Goal: Task Accomplishment & Management: Manage account settings

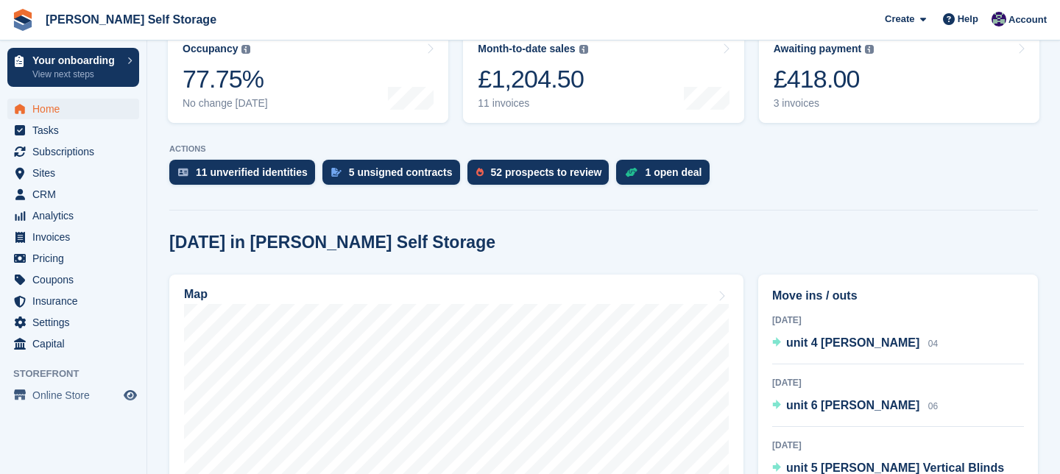
scroll to position [256, 0]
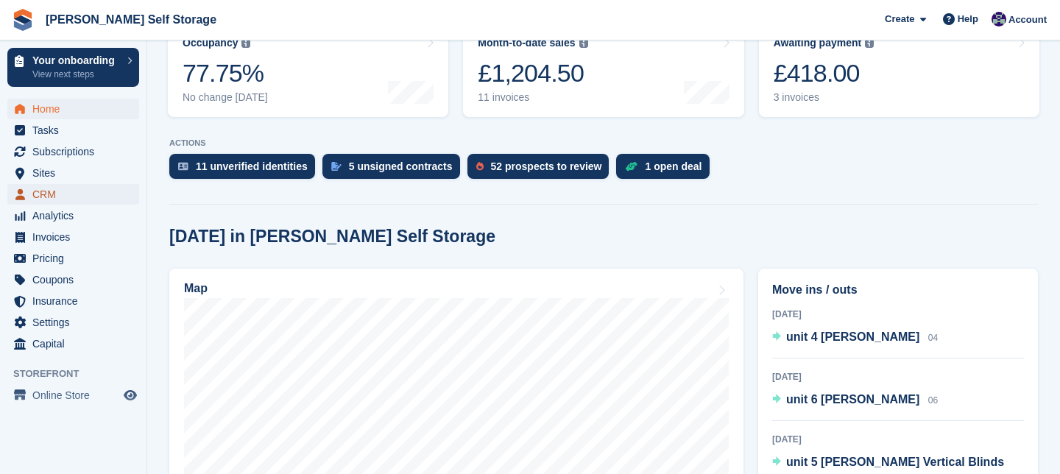
click at [55, 195] on span "CRM" at bounding box center [76, 194] width 88 height 21
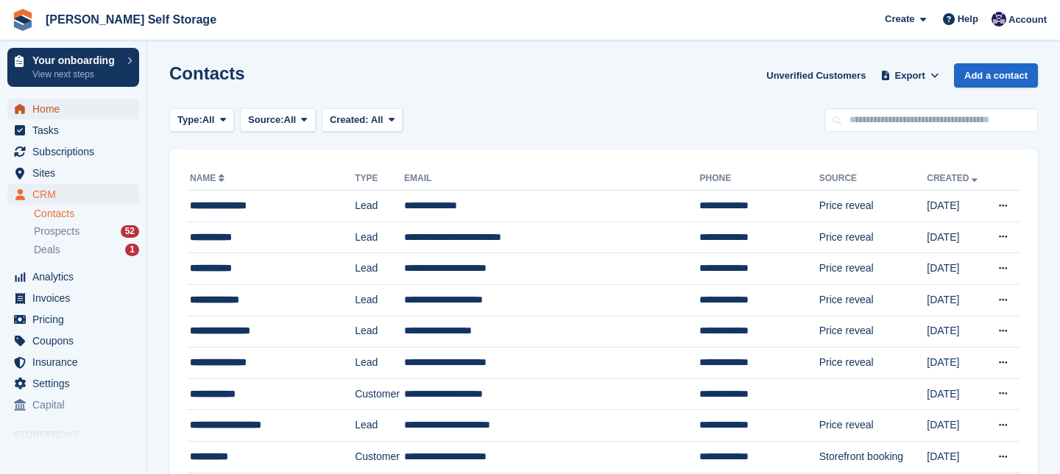
click at [59, 105] on span "Home" at bounding box center [76, 109] width 88 height 21
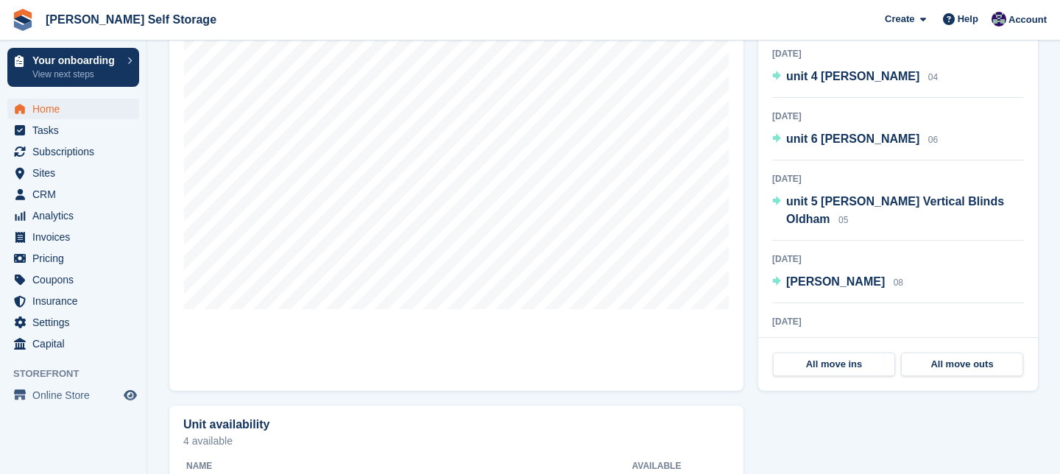
scroll to position [10, 0]
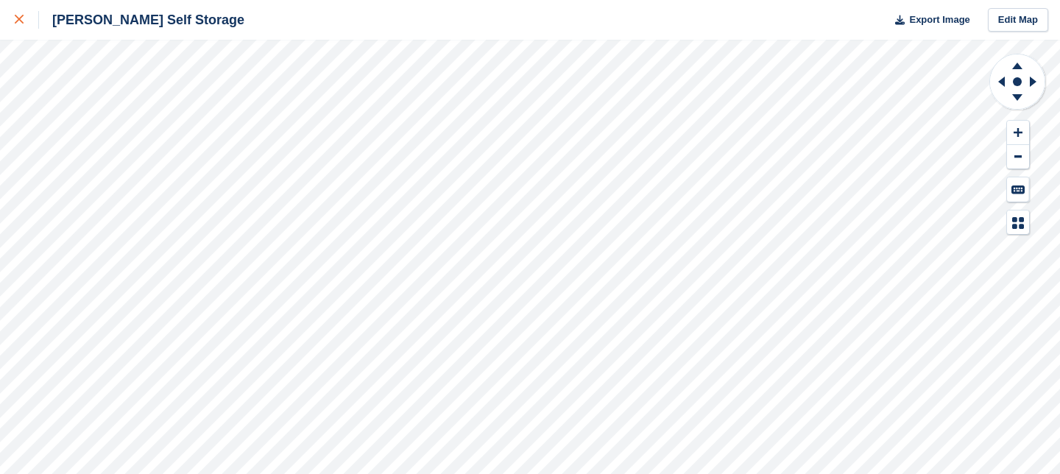
click at [21, 21] on icon at bounding box center [19, 19] width 9 height 9
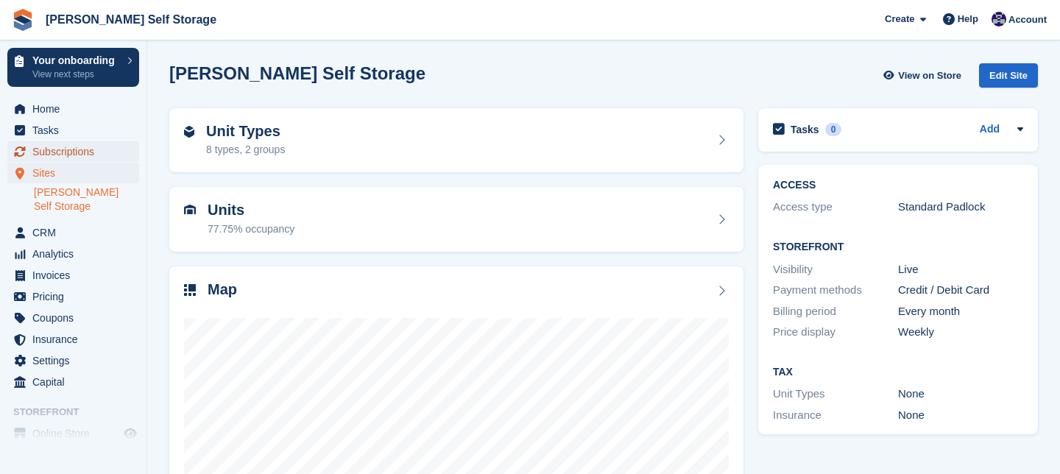
click at [93, 152] on span "Subscriptions" at bounding box center [76, 151] width 88 height 21
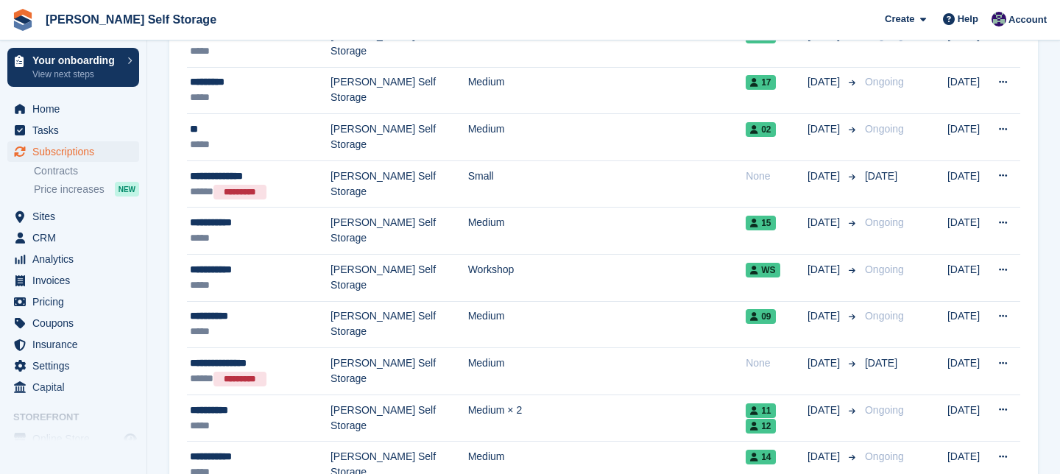
scroll to position [429, 0]
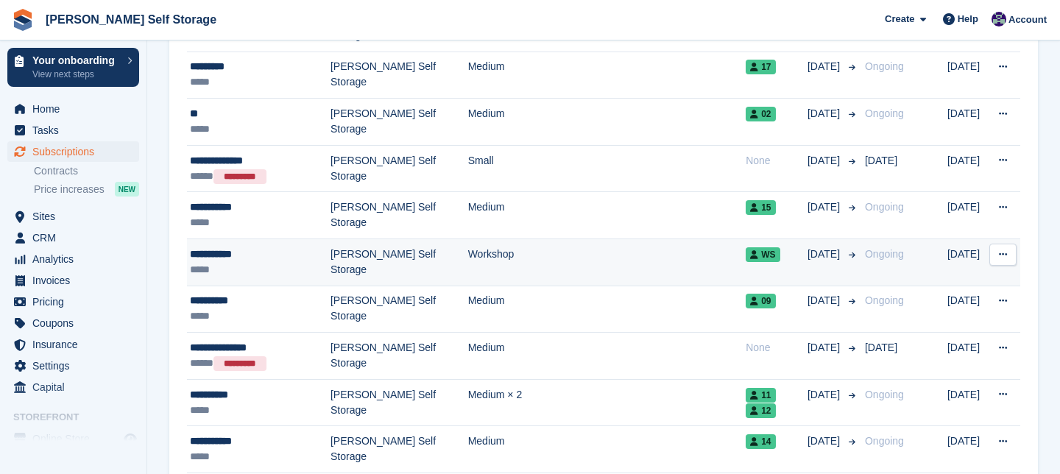
click at [222, 256] on div "**********" at bounding box center [260, 254] width 141 height 15
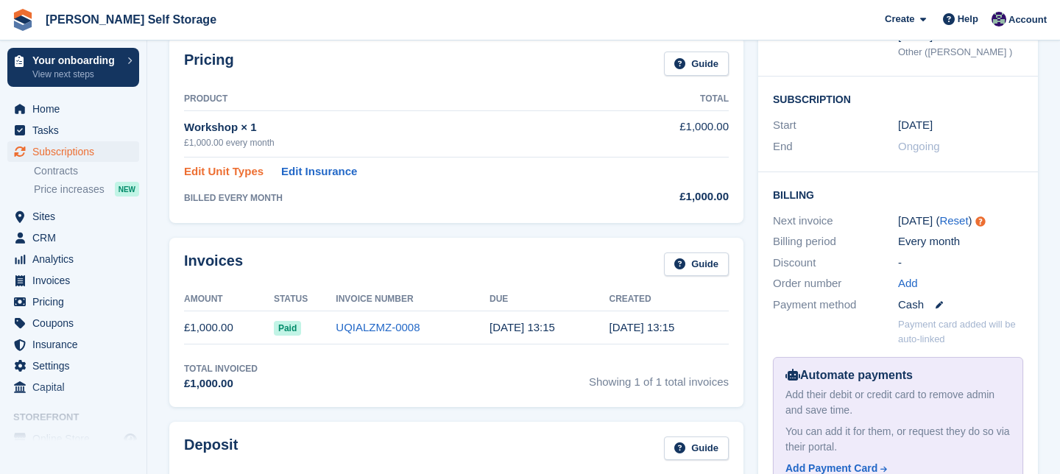
scroll to position [236, 0]
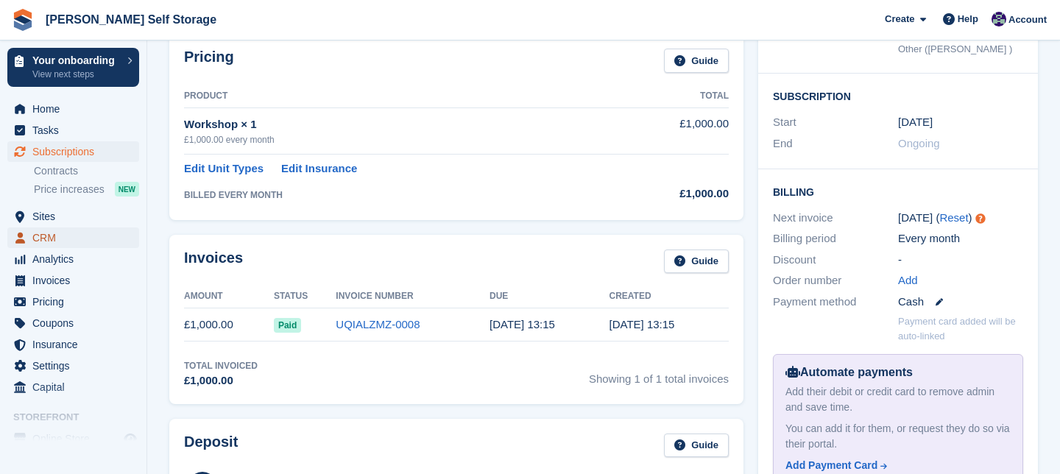
click at [48, 237] on span "CRM" at bounding box center [76, 238] width 88 height 21
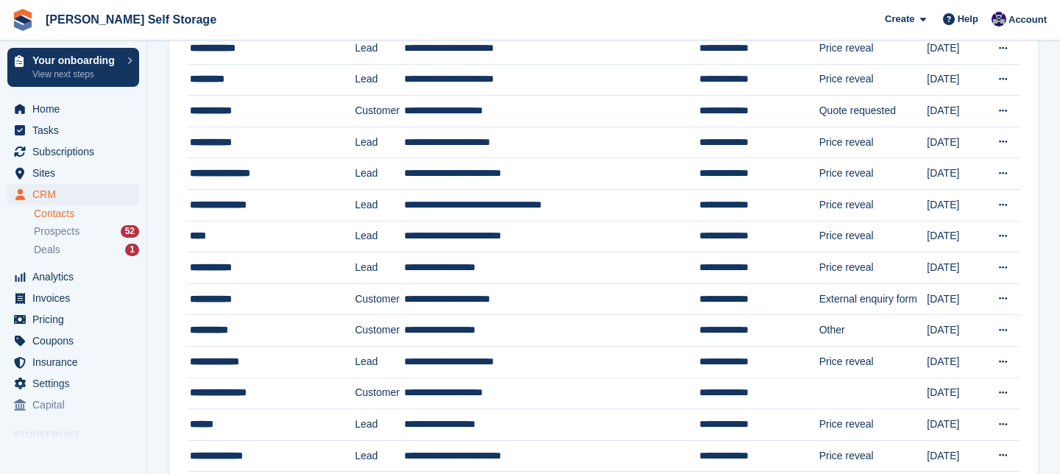
scroll to position [953, 0]
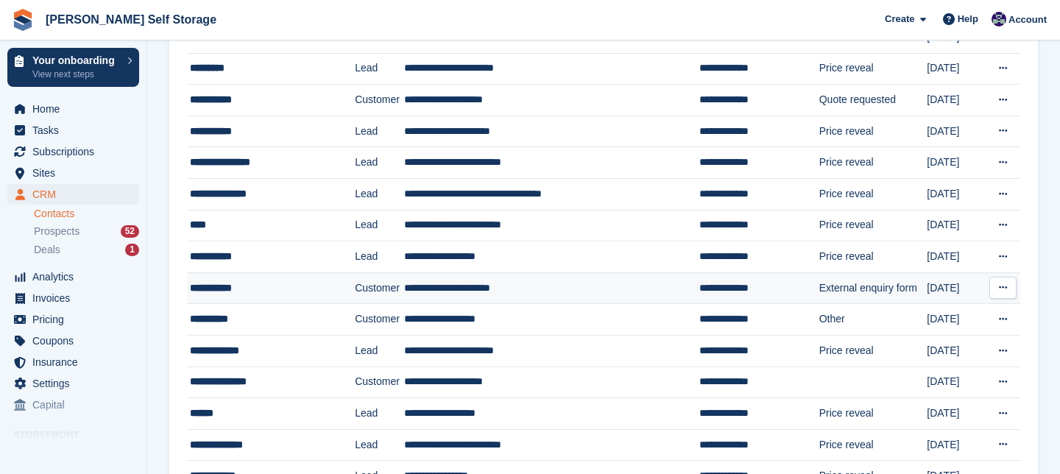
click at [235, 292] on div "**********" at bounding box center [264, 288] width 149 height 15
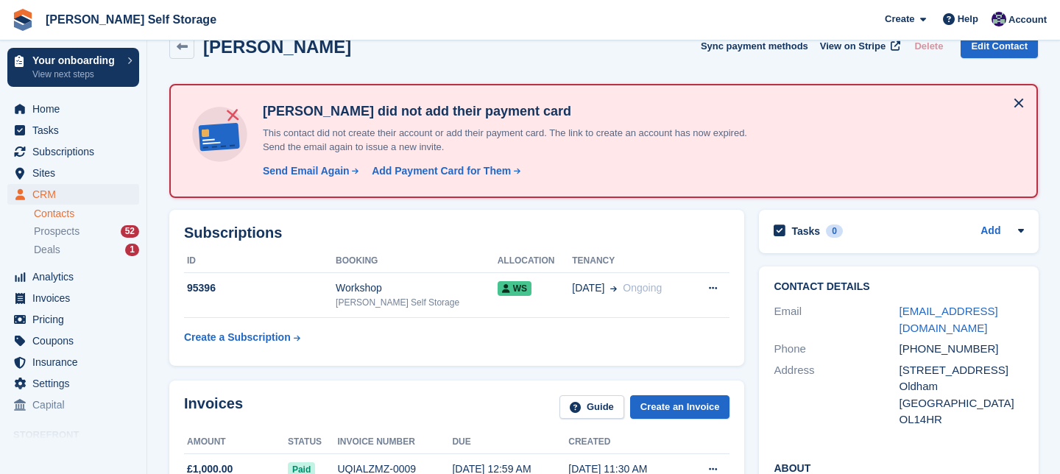
scroll to position [35, 0]
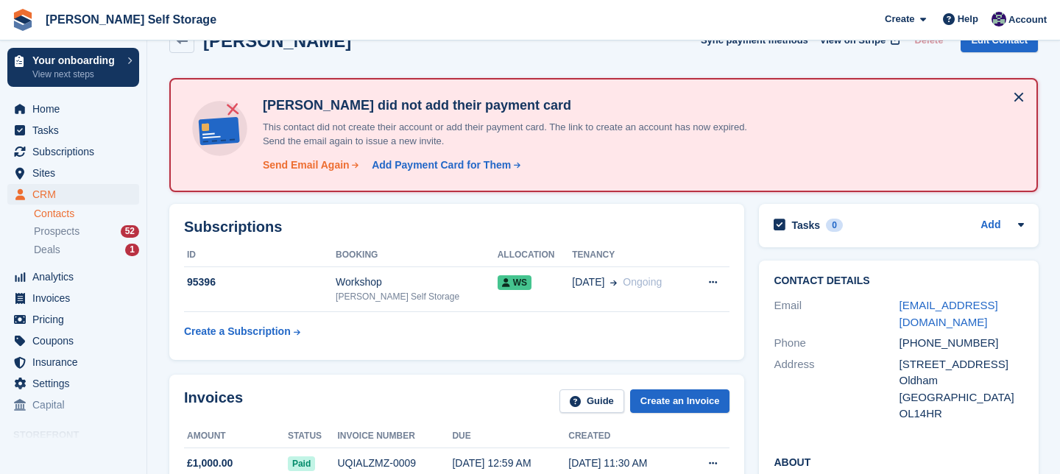
click at [315, 163] on div "Send Email Again" at bounding box center [306, 165] width 87 height 15
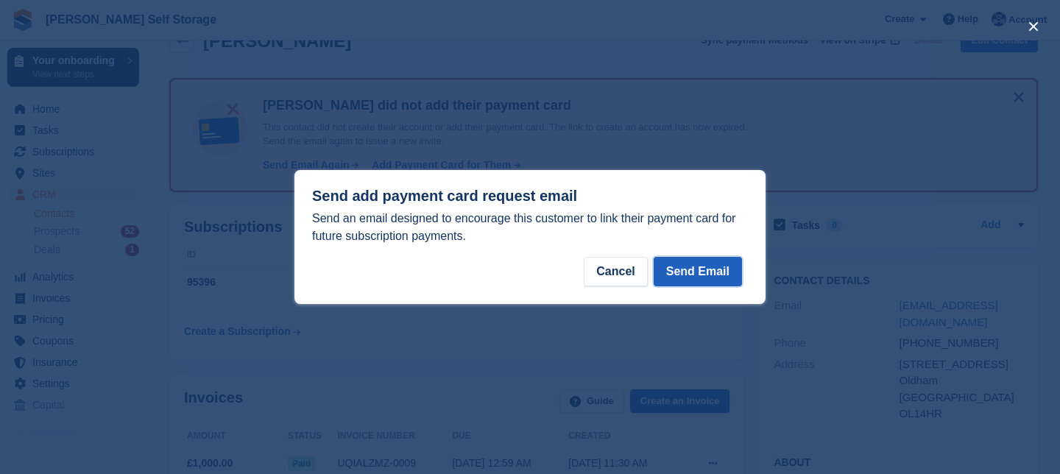
click at [704, 275] on button "Send Email" at bounding box center [698, 271] width 88 height 29
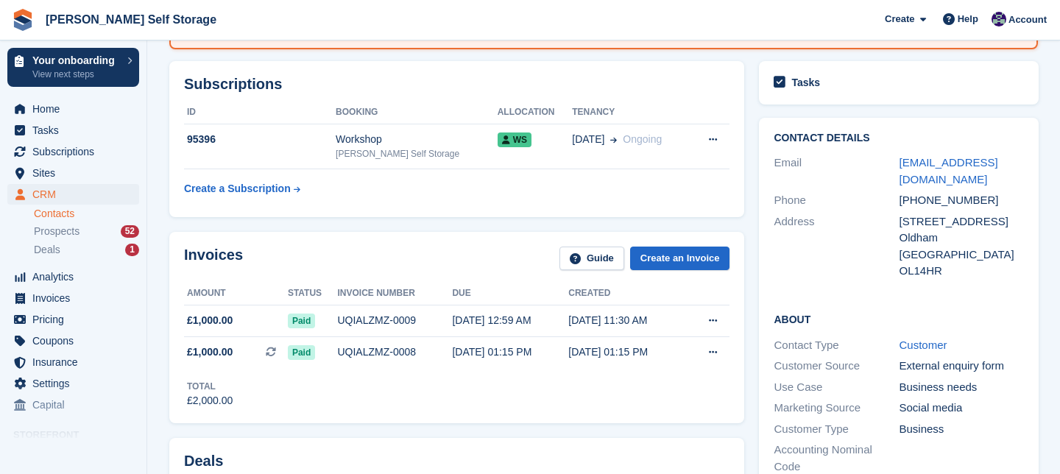
scroll to position [177, 0]
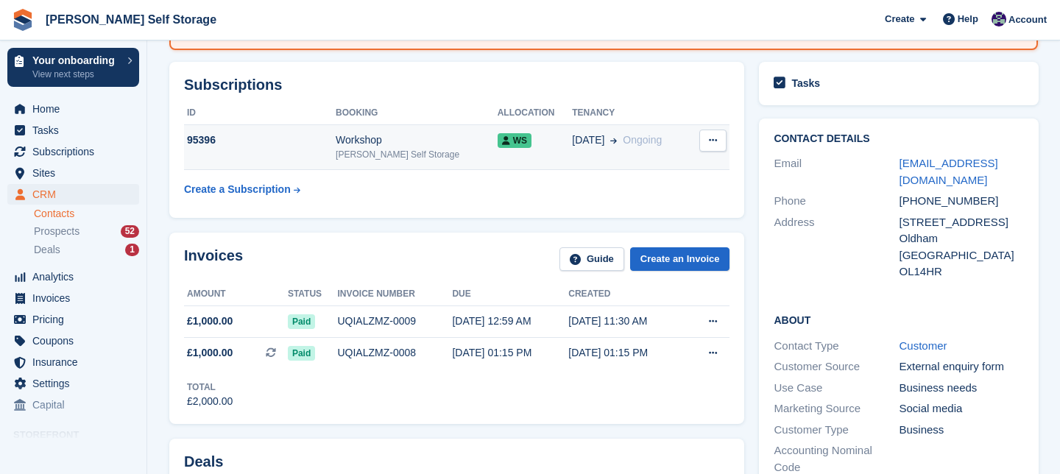
click at [204, 139] on div "95396" at bounding box center [260, 140] width 152 height 15
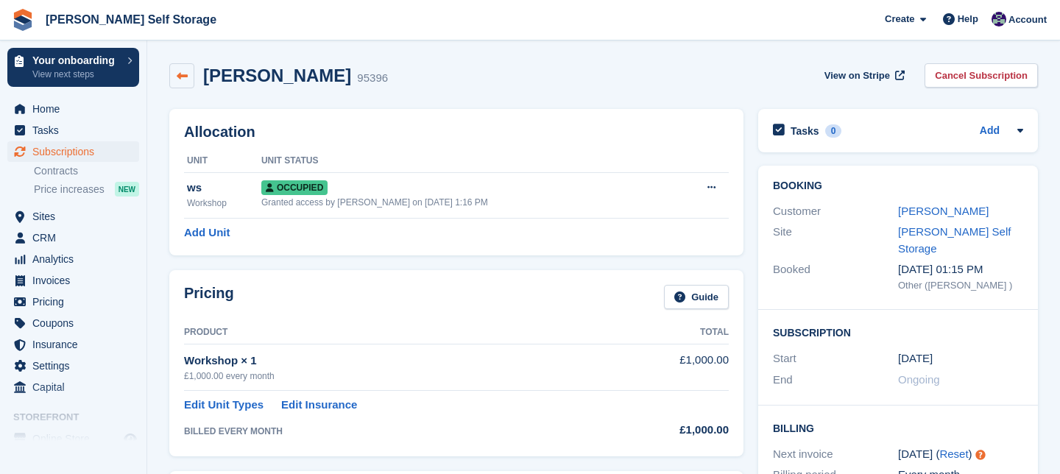
click at [181, 80] on icon at bounding box center [182, 76] width 11 height 11
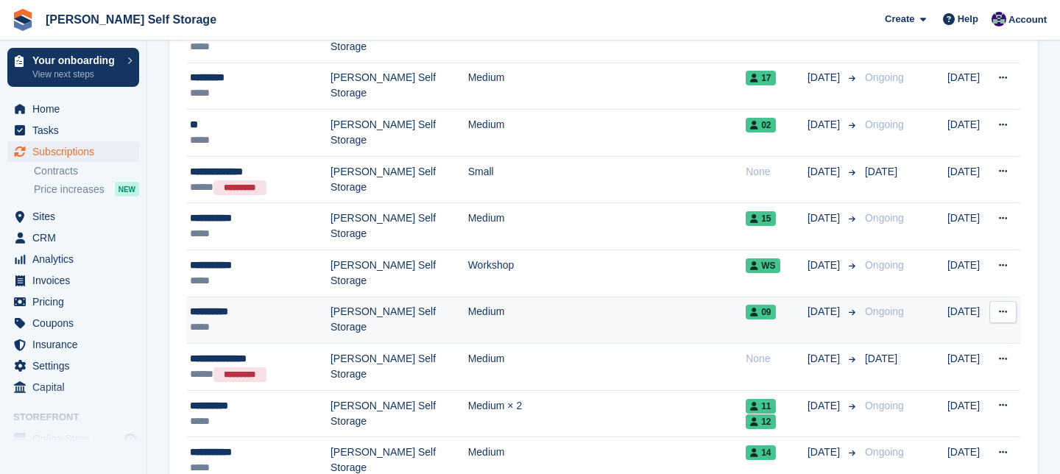
scroll to position [420, 0]
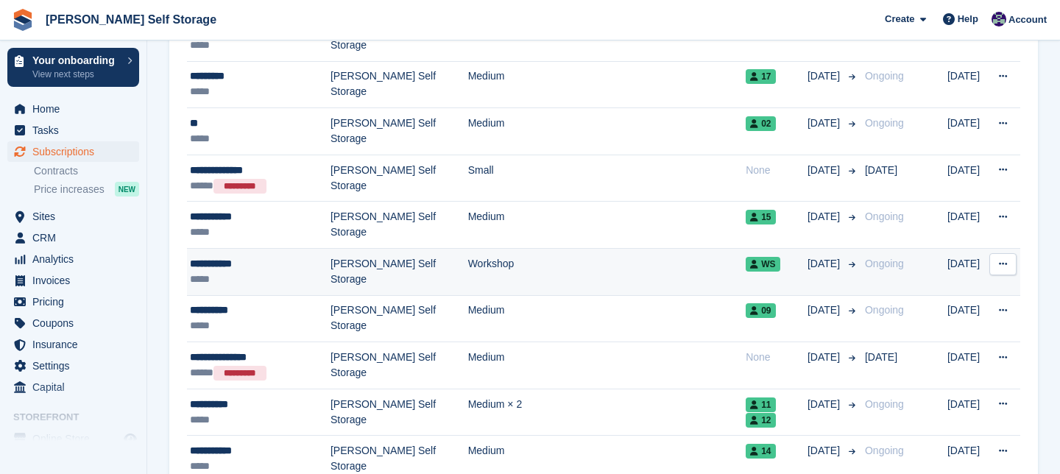
click at [226, 272] on div "*****" at bounding box center [260, 279] width 141 height 15
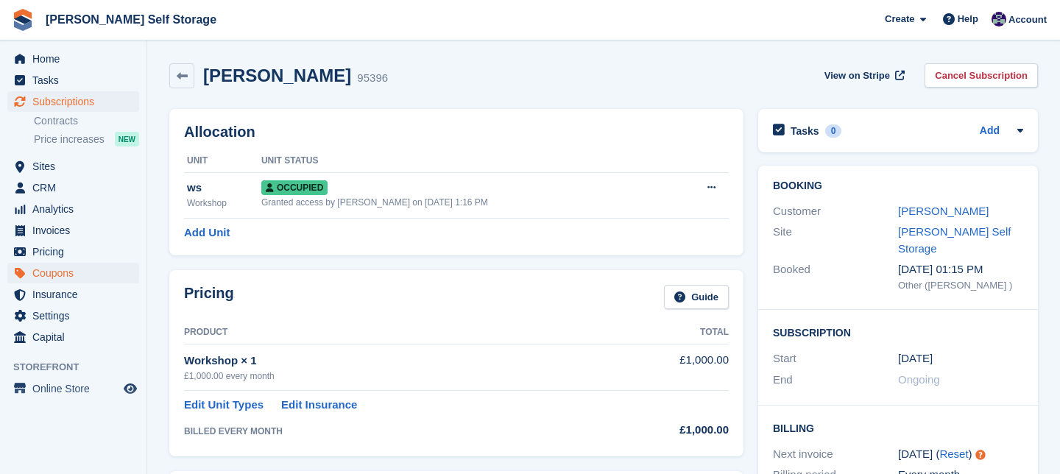
scroll to position [55, 0]
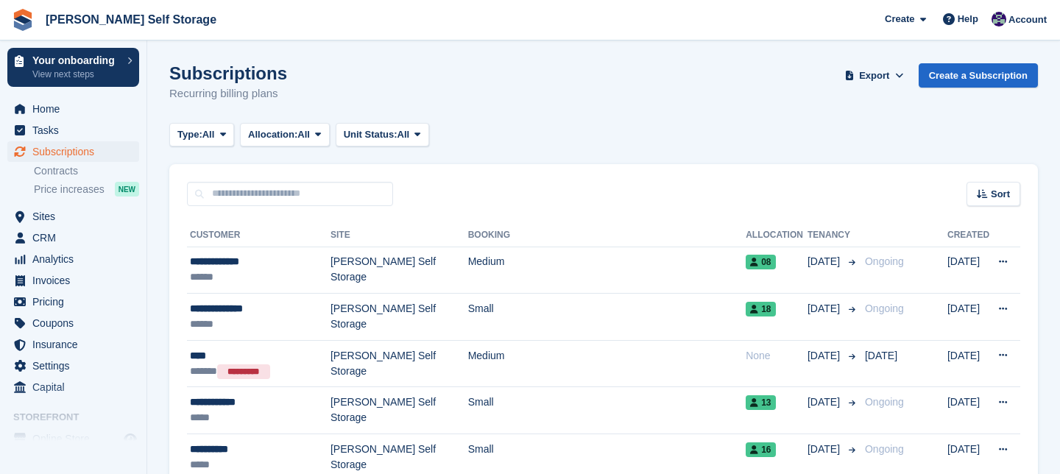
scroll to position [420, 0]
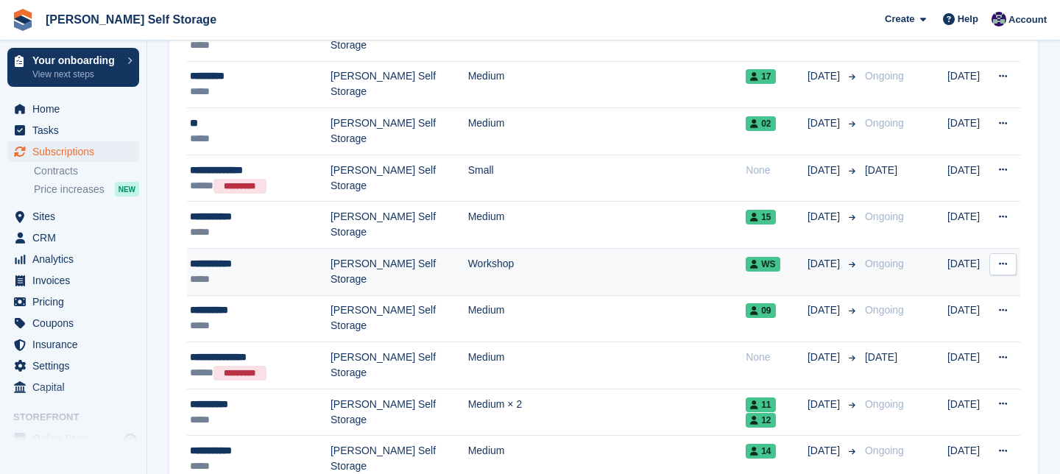
click at [252, 269] on div "**********" at bounding box center [260, 263] width 141 height 15
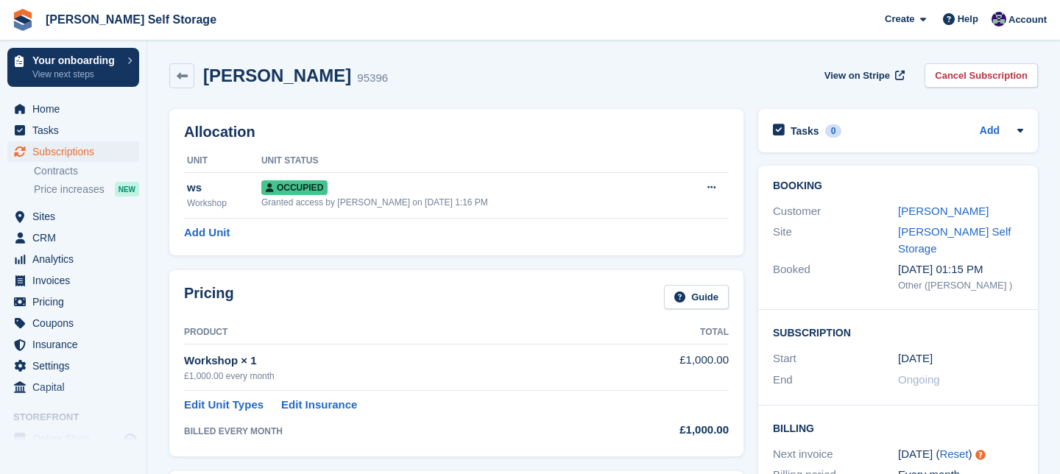
click at [18, 13] on img at bounding box center [23, 20] width 22 height 22
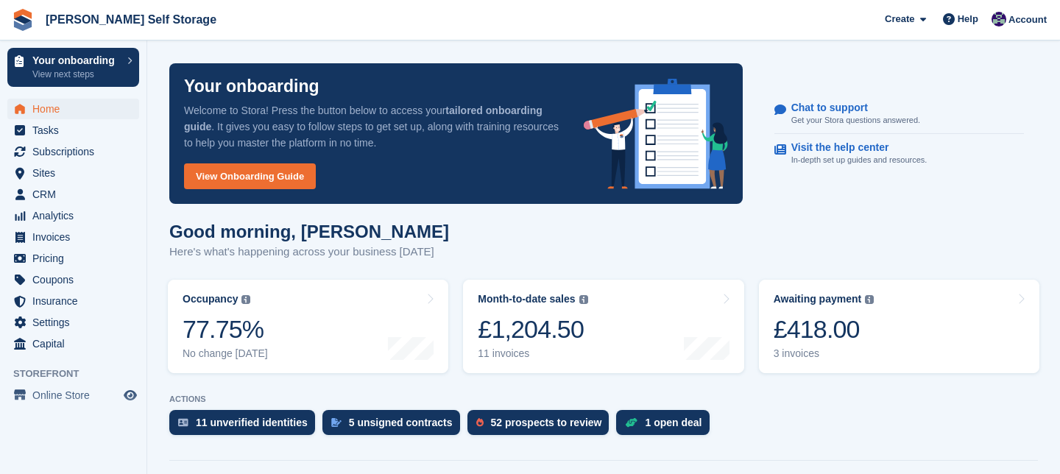
click at [19, 15] on img at bounding box center [23, 20] width 22 height 22
click at [1027, 18] on span "Account" at bounding box center [1028, 20] width 38 height 15
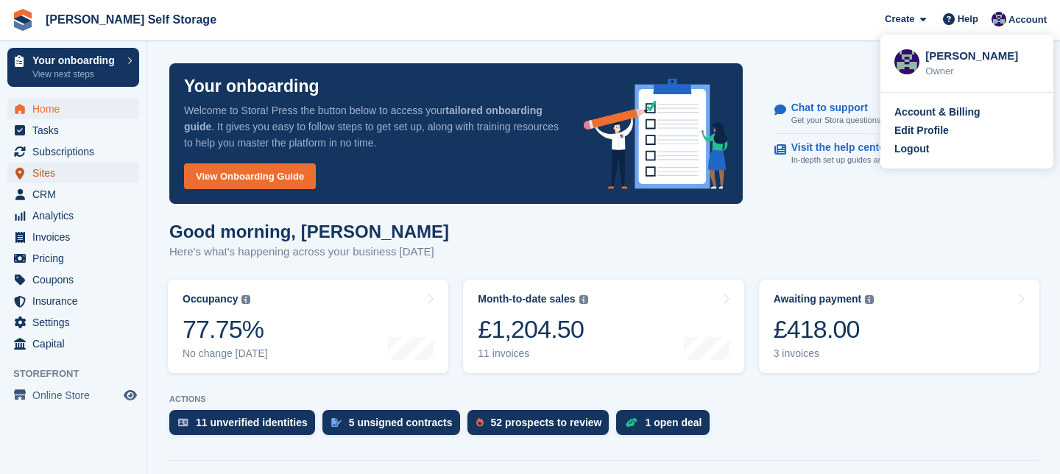
click at [60, 171] on span "Sites" at bounding box center [76, 173] width 88 height 21
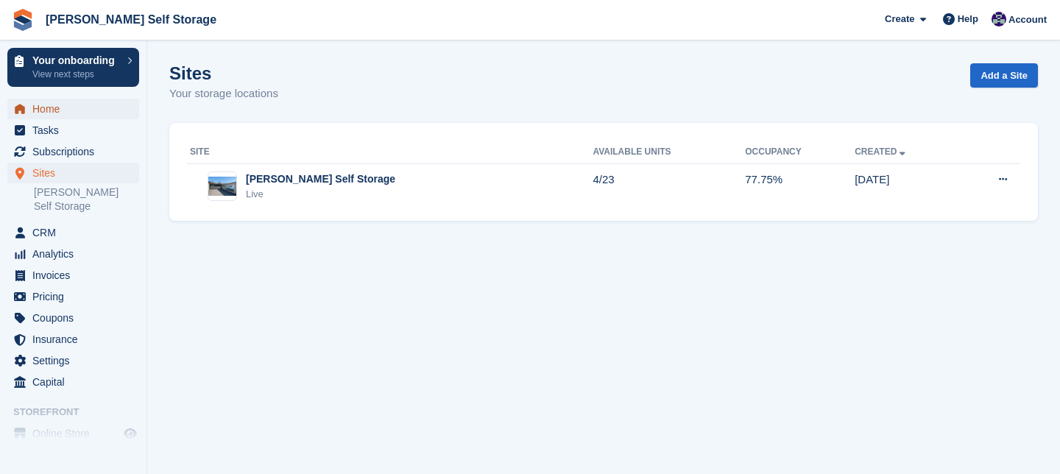
click at [52, 104] on span "Home" at bounding box center [76, 109] width 88 height 21
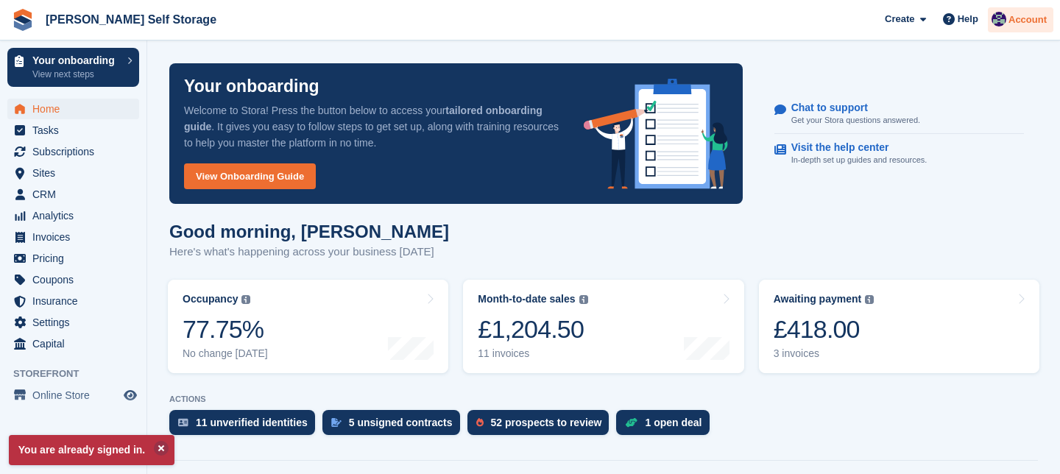
click at [1034, 21] on span "Account" at bounding box center [1028, 20] width 38 height 15
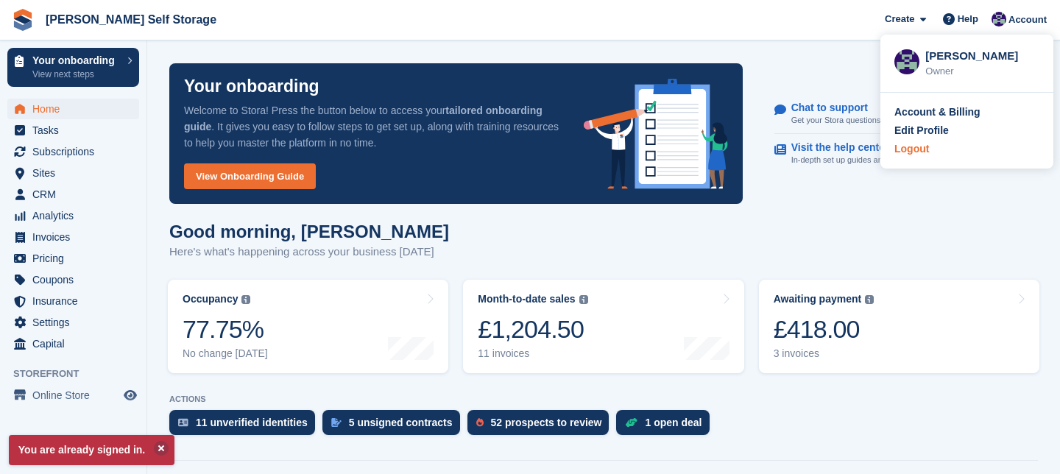
click at [927, 148] on div "Logout" at bounding box center [912, 148] width 35 height 15
